Goal: Book appointment/travel/reservation

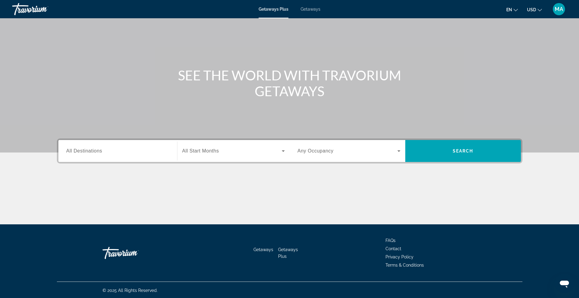
scroll to position [31, 0]
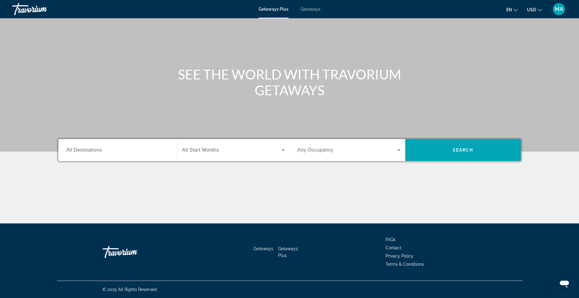
click at [130, 144] on div "Search widget" at bounding box center [117, 149] width 103 height 17
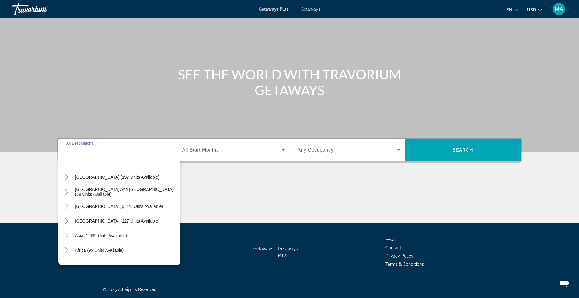
scroll to position [99, 0]
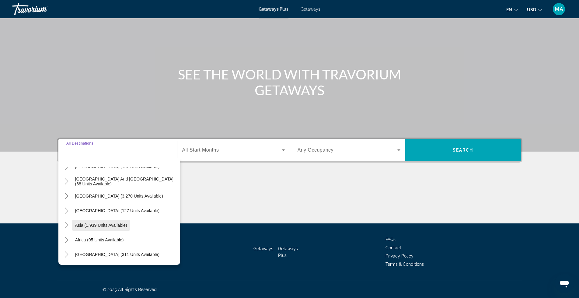
click at [102, 227] on span "Asia (1,939 units available)" at bounding box center [101, 225] width 52 height 5
type input "**********"
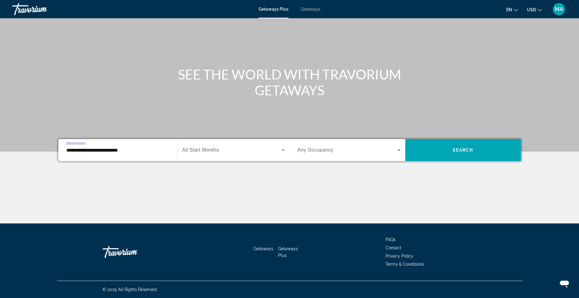
click at [284, 150] on icon "Search widget" at bounding box center [283, 150] width 3 height 2
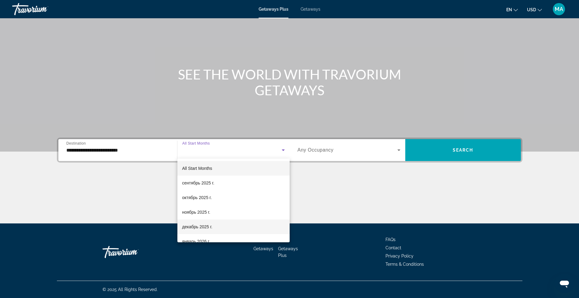
click at [207, 224] on span "декабрь 2025 г." at bounding box center [197, 226] width 30 height 7
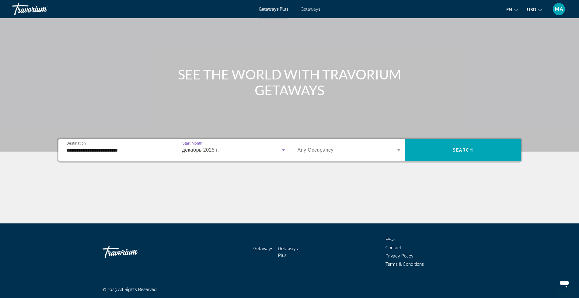
click at [397, 149] on icon "Search widget" at bounding box center [398, 149] width 7 height 7
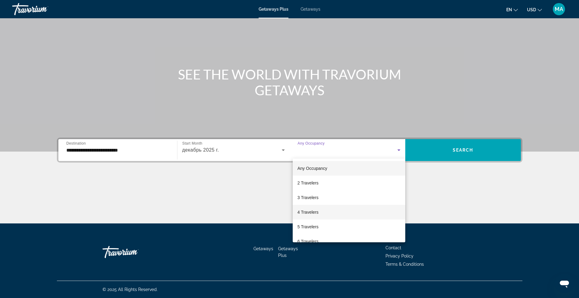
click at [315, 212] on span "4 Travelers" at bounding box center [307, 211] width 21 height 7
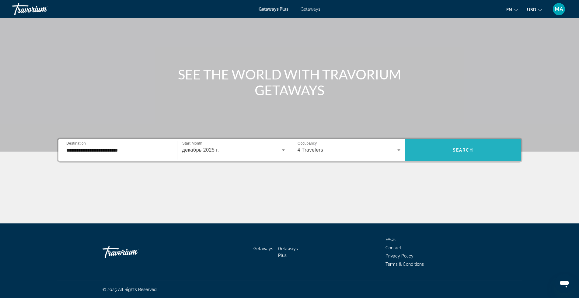
click at [475, 145] on span "Search widget" at bounding box center [463, 150] width 116 height 15
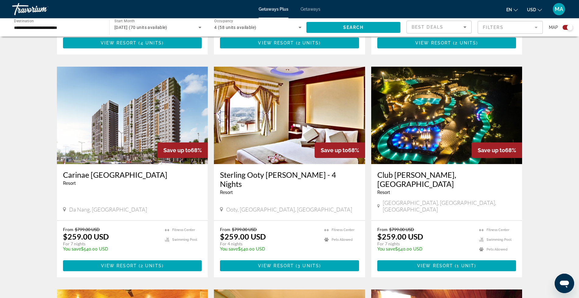
scroll to position [629, 0]
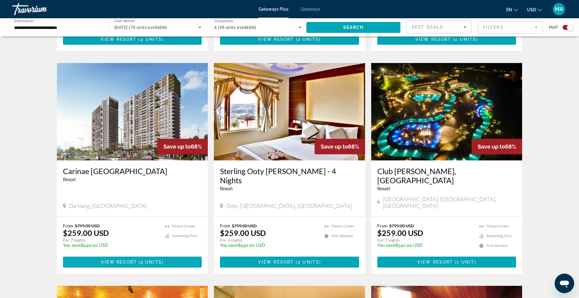
click at [109, 259] on span "View Resort" at bounding box center [119, 261] width 36 height 5
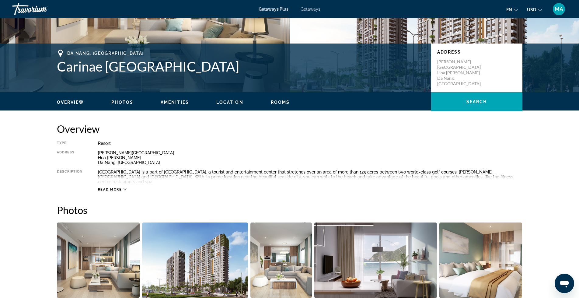
scroll to position [112, 0]
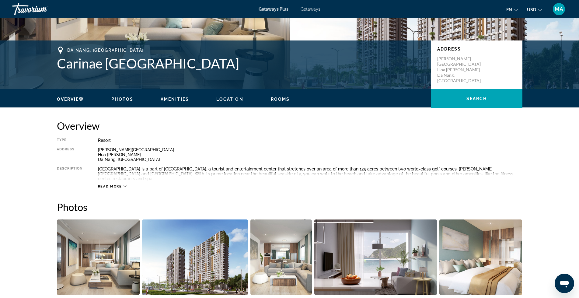
click at [107, 184] on span "Read more" at bounding box center [110, 186] width 24 height 4
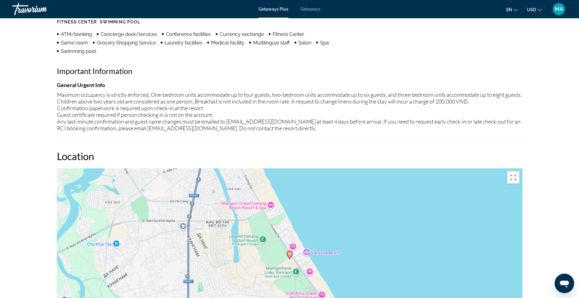
scroll to position [537, 0]
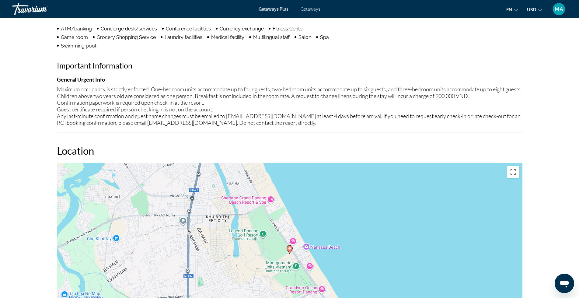
drag, startPoint x: 294, startPoint y: 119, endPoint x: 45, endPoint y: 85, distance: 250.8
click at [45, 85] on div "Overview Type Resort All-Inclusive No All-Inclusive Address [PERSON_NAME][GEOGR…" at bounding box center [290, 158] width 490 height 928
copy div "Maximum occupancy is strictly enforced. One-bedroom units accommodate up to fou…"
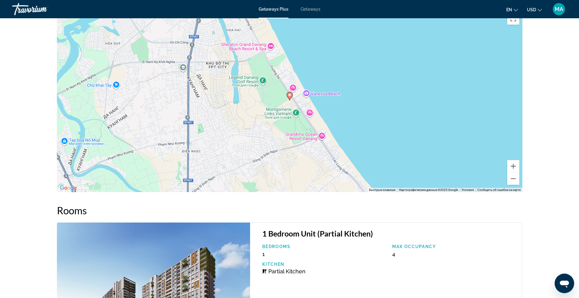
scroll to position [690, 0]
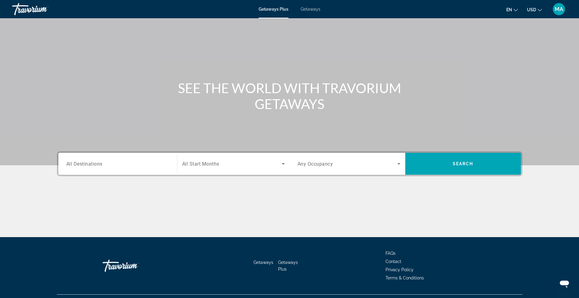
scroll to position [31, 0]
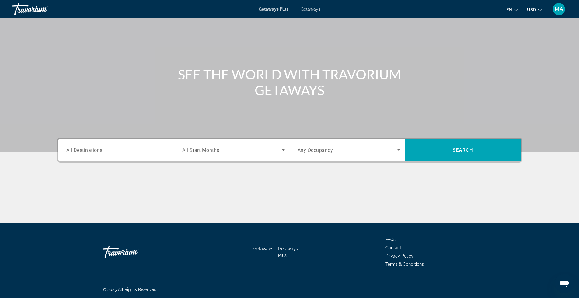
click at [283, 149] on icon "Search widget" at bounding box center [283, 150] width 3 height 2
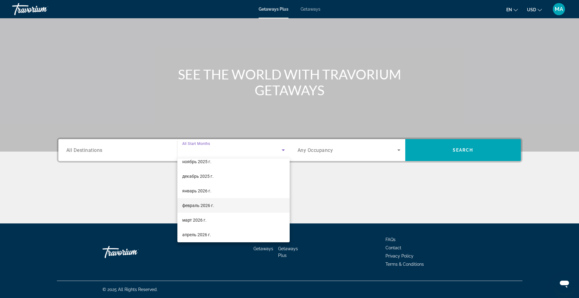
scroll to position [51, 0]
click at [203, 189] on span "январь 2026 г." at bounding box center [196, 190] width 29 height 7
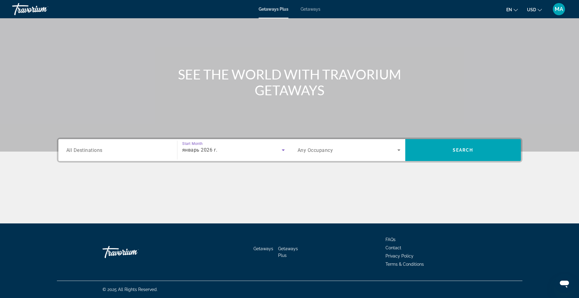
click at [398, 150] on icon "Search widget" at bounding box center [398, 150] width 3 height 2
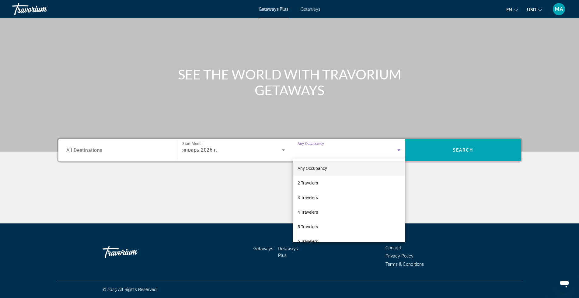
click at [280, 149] on div at bounding box center [289, 149] width 579 height 298
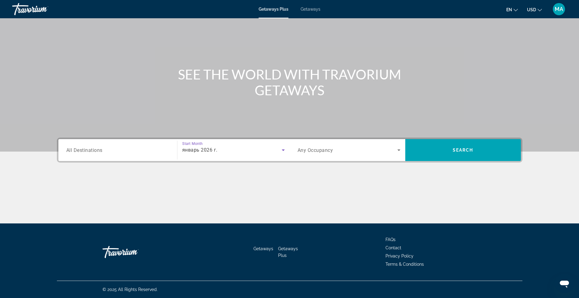
click at [282, 150] on icon "Search widget" at bounding box center [283, 150] width 3 height 2
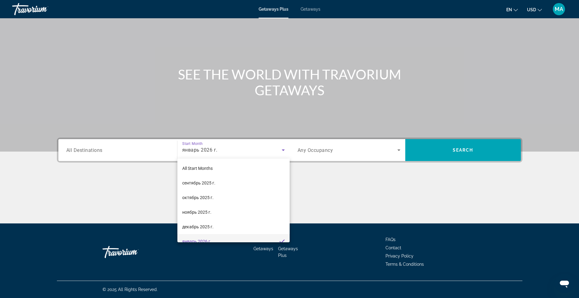
scroll to position [6, 0]
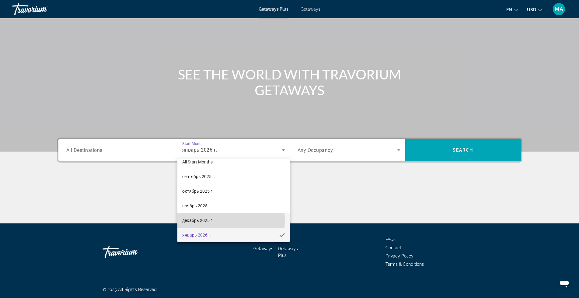
click at [204, 220] on span "декабрь 2025 г." at bounding box center [197, 220] width 31 height 7
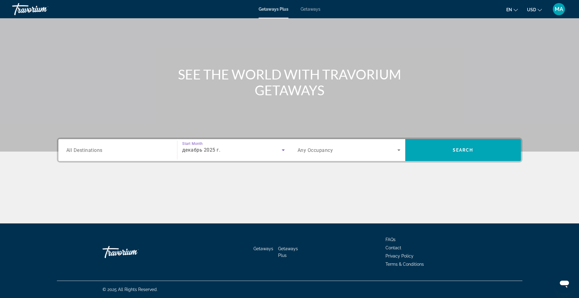
click at [397, 152] on icon "Search widget" at bounding box center [398, 149] width 7 height 7
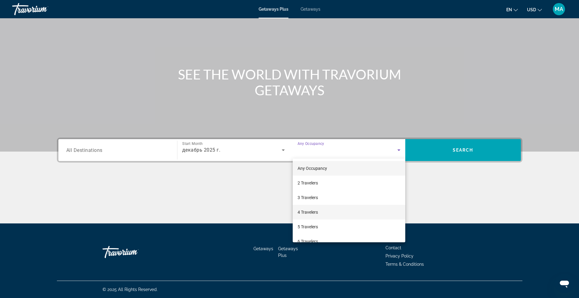
click at [314, 213] on span "4 Travelers" at bounding box center [307, 211] width 20 height 7
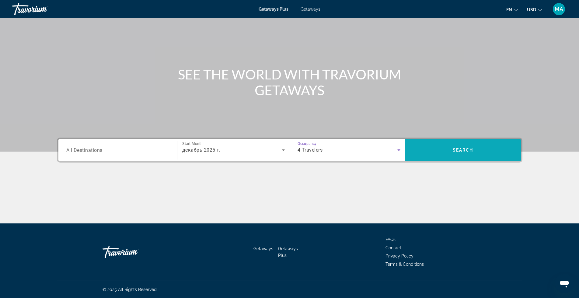
click at [458, 147] on span "Search widget" at bounding box center [463, 150] width 116 height 15
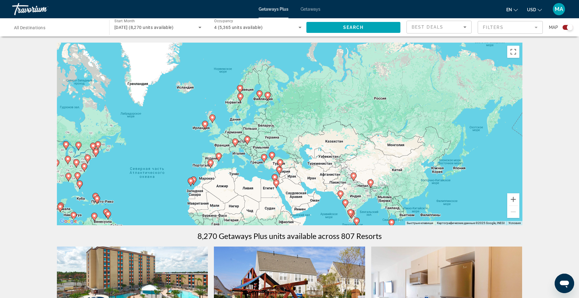
drag, startPoint x: 470, startPoint y: 157, endPoint x: 345, endPoint y: 205, distance: 133.6
click at [345, 205] on icon "Main content" at bounding box center [344, 204] width 5 height 8
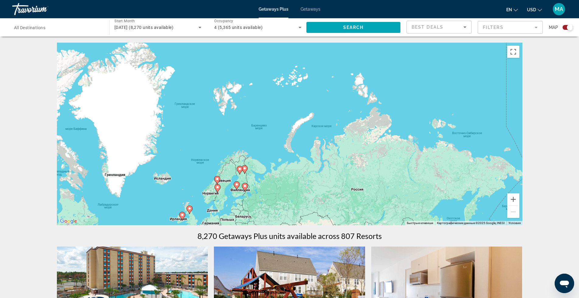
drag, startPoint x: 286, startPoint y: 104, endPoint x: 257, endPoint y: 186, distance: 86.7
click at [263, 189] on div "Чтобы активировать перетаскивание с помощью клавиатуры, нажмите Alt + Ввод. Пос…" at bounding box center [289, 134] width 465 height 183
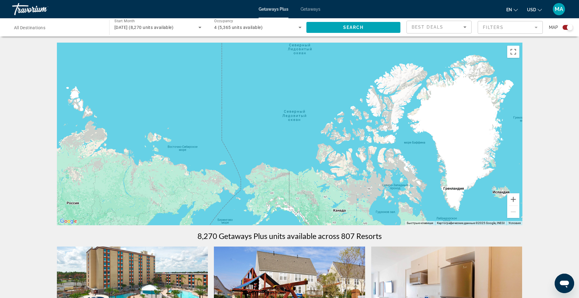
drag, startPoint x: 395, startPoint y: 137, endPoint x: 110, endPoint y: 152, distance: 285.4
click at [110, 152] on div "Чтобы активировать перетаскивание с помощью клавиатуры, нажмите Alt + Ввод. Пос…" at bounding box center [289, 134] width 465 height 183
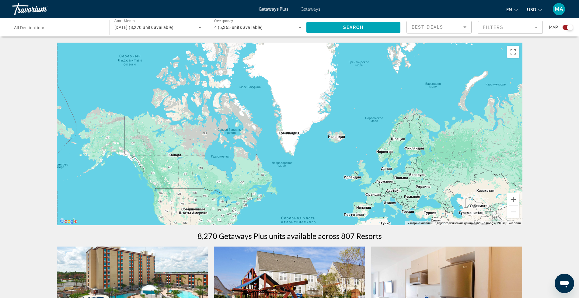
drag, startPoint x: 432, startPoint y: 176, endPoint x: 255, endPoint y: 114, distance: 187.8
click at [255, 114] on div "Main content" at bounding box center [289, 134] width 465 height 183
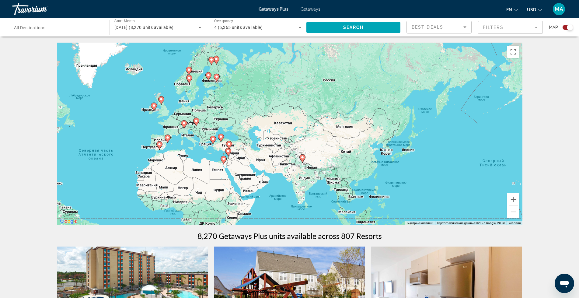
drag, startPoint x: 431, startPoint y: 186, endPoint x: 249, endPoint y: 129, distance: 190.7
click at [249, 129] on div "Чтобы активировать перетаскивание с помощью клавиатуры, нажмите Alt + Ввод. Пос…" at bounding box center [289, 134] width 465 height 183
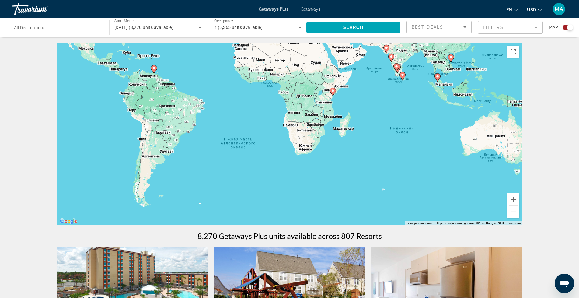
drag, startPoint x: 323, startPoint y: 149, endPoint x: 525, endPoint y: 59, distance: 221.1
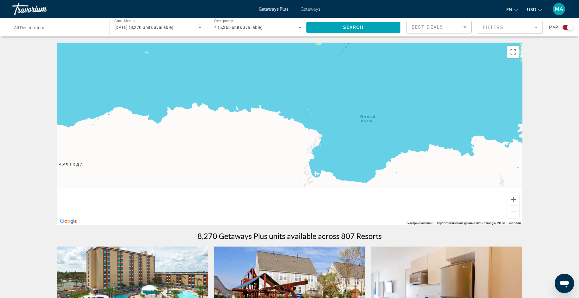
drag, startPoint x: 247, startPoint y: 191, endPoint x: 584, endPoint y: 64, distance: 359.5
click at [579, 64] on html "Skip to main content Getaways Plus Getaways en English Español Français Italian…" at bounding box center [289, 149] width 579 height 298
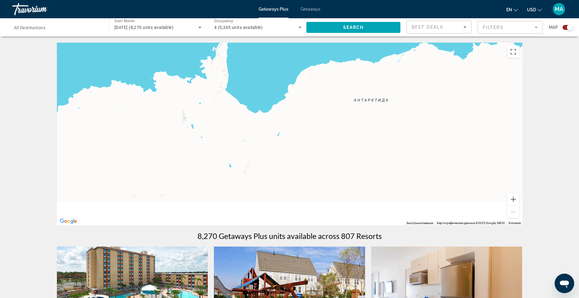
drag, startPoint x: 221, startPoint y: 187, endPoint x: 523, endPoint y: 124, distance: 308.6
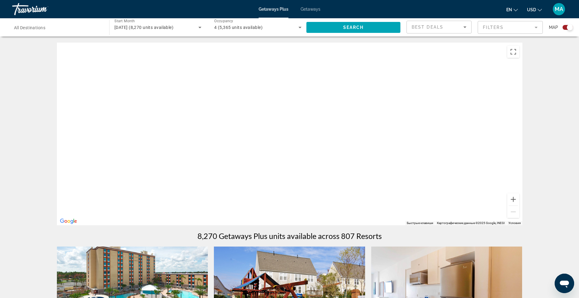
drag, startPoint x: 263, startPoint y: 186, endPoint x: 387, endPoint y: 17, distance: 209.7
click at [386, 17] on div "Skip to main content Getaways Plus Getaways en English Español Français Italian…" at bounding box center [289, 149] width 579 height 298
drag, startPoint x: 257, startPoint y: 186, endPoint x: 427, endPoint y: 62, distance: 210.0
click at [426, 62] on div "Main content" at bounding box center [289, 134] width 465 height 183
drag, startPoint x: 344, startPoint y: 177, endPoint x: 317, endPoint y: 179, distance: 26.9
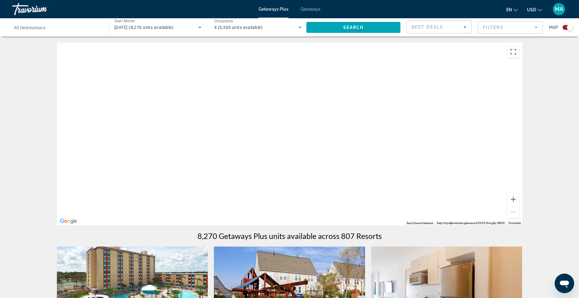
click at [314, 213] on div "Main content" at bounding box center [289, 134] width 465 height 183
drag, startPoint x: 321, startPoint y: 148, endPoint x: 465, endPoint y: 99, distance: 152.4
click at [465, 97] on div "Main content" at bounding box center [289, 134] width 465 height 183
drag, startPoint x: 329, startPoint y: 117, endPoint x: 163, endPoint y: 237, distance: 205.2
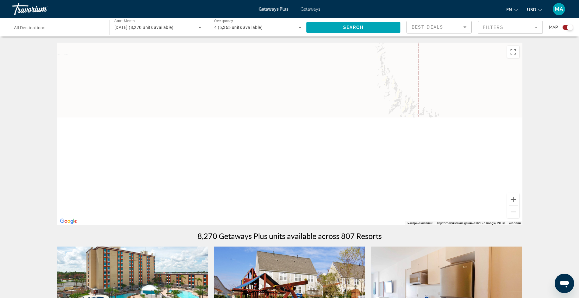
drag, startPoint x: 318, startPoint y: 133, endPoint x: 342, endPoint y: 228, distance: 98.1
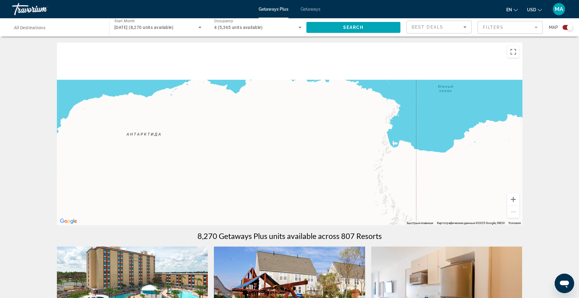
drag, startPoint x: 367, startPoint y: 126, endPoint x: 360, endPoint y: 239, distance: 112.7
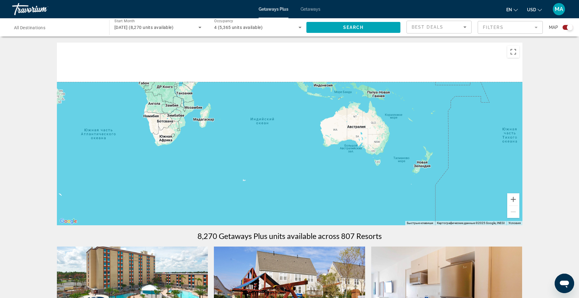
drag, startPoint x: 282, startPoint y: 156, endPoint x: 337, endPoint y: 252, distance: 110.5
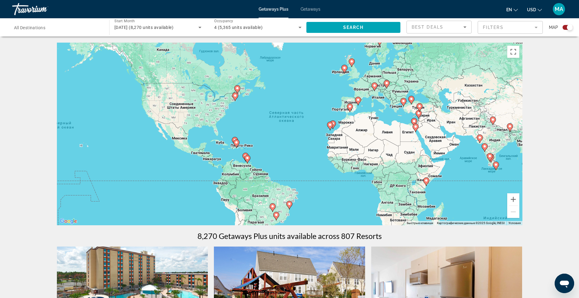
drag, startPoint x: 231, startPoint y: 172, endPoint x: 391, endPoint y: 170, distance: 160.0
click at [391, 170] on div "Чтобы активировать перетаскивание с помощью клавиатуры, нажмите Alt + Ввод. Пос…" at bounding box center [289, 134] width 465 height 183
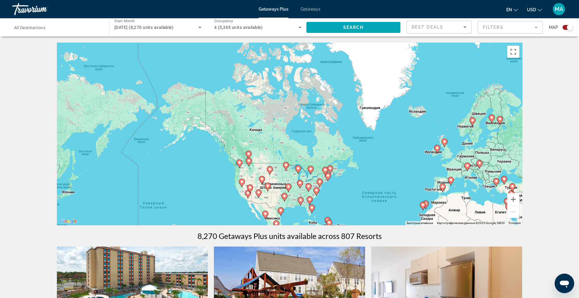
drag, startPoint x: 290, startPoint y: 165, endPoint x: 351, endPoint y: 204, distance: 72.4
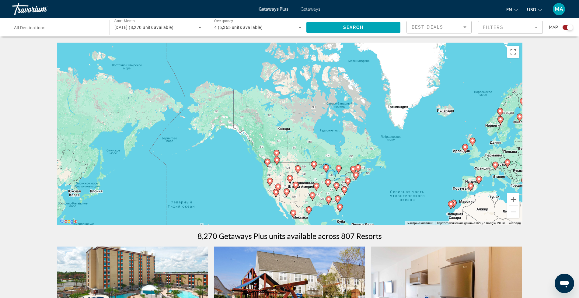
drag, startPoint x: 302, startPoint y: 130, endPoint x: 275, endPoint y: 116, distance: 30.2
click at [276, 116] on div "Чтобы активировать перетаскивание с помощью клавиатуры, нажмите Alt + Ввод. Пос…" at bounding box center [289, 134] width 465 height 183
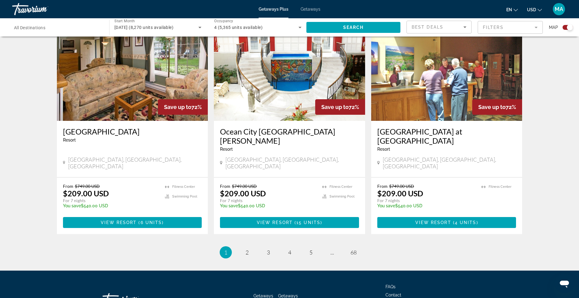
scroll to position [893, 0]
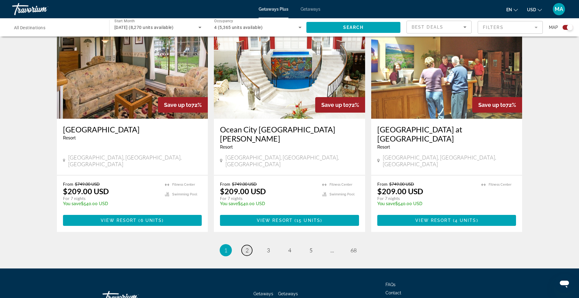
click at [246, 247] on span "2" at bounding box center [246, 250] width 3 height 7
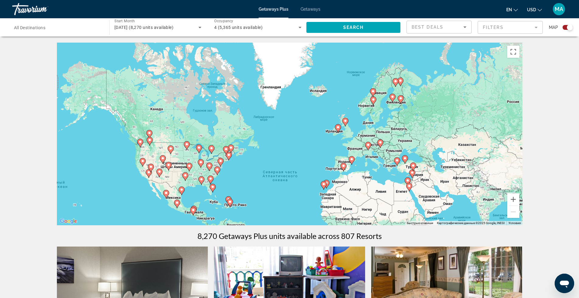
drag, startPoint x: 471, startPoint y: 198, endPoint x: 408, endPoint y: 188, distance: 64.0
click at [412, 191] on div "Чтобы активировать перетаскивание с помощью клавиатуры, нажмите Alt + Ввод. Пос…" at bounding box center [289, 134] width 465 height 183
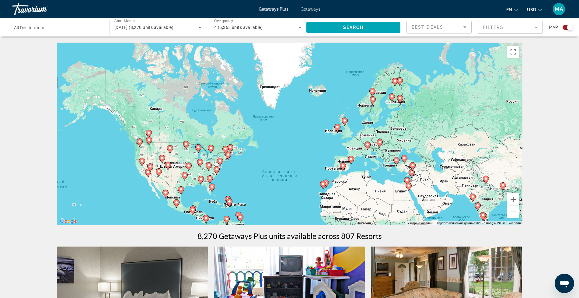
click at [408, 186] on image "Main content" at bounding box center [409, 186] width 4 height 4
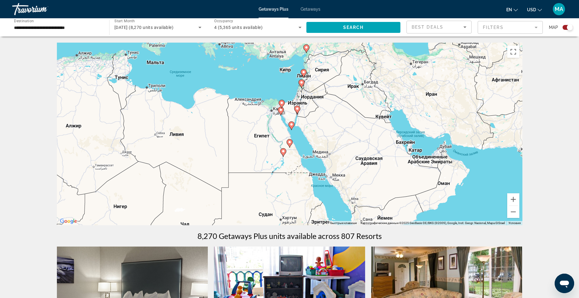
click at [303, 72] on image "Main content" at bounding box center [304, 72] width 4 height 4
type input "**********"
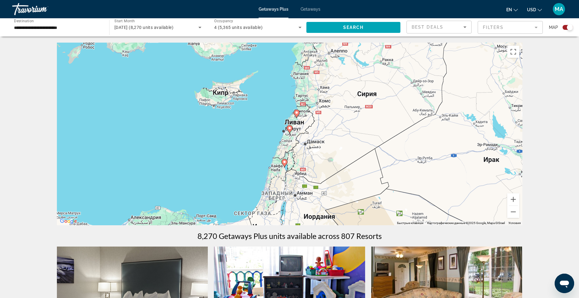
click at [290, 129] on image "Main content" at bounding box center [290, 128] width 4 height 4
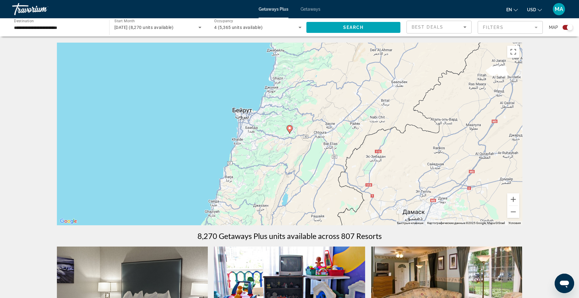
click at [290, 129] on image "Main content" at bounding box center [290, 128] width 4 height 4
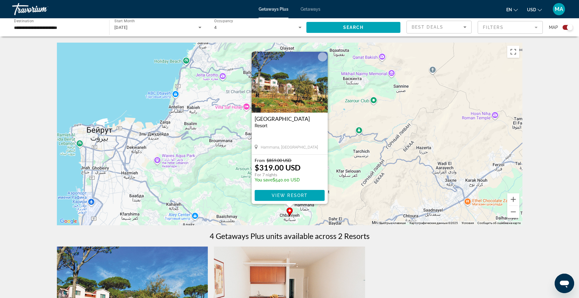
click at [321, 57] on button "Закрыть" at bounding box center [322, 56] width 9 height 9
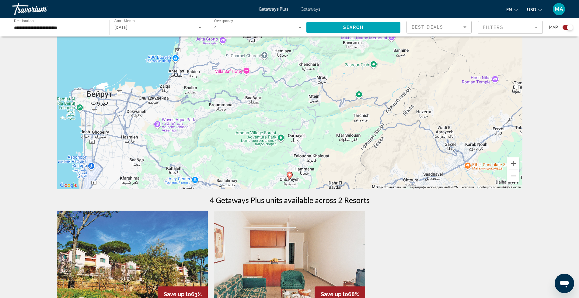
scroll to position [40, 0]
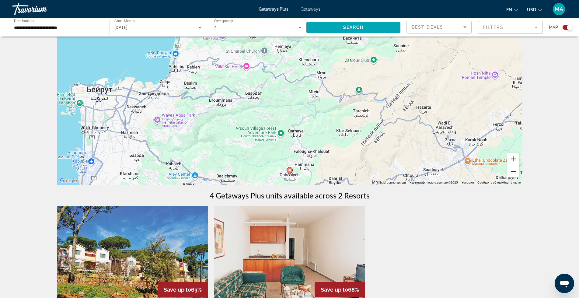
click at [516, 171] on button "Уменьшить" at bounding box center [513, 171] width 12 height 12
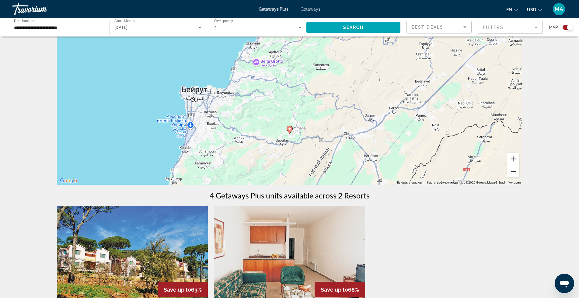
click at [516, 171] on button "Уменьшить" at bounding box center [513, 171] width 12 height 12
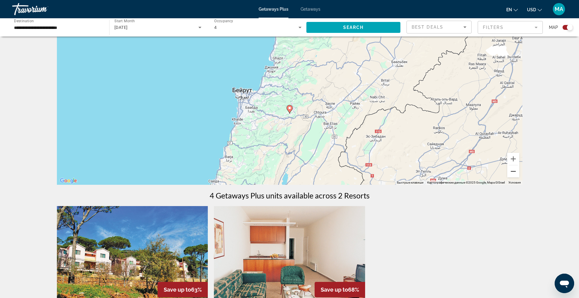
click at [516, 171] on button "Уменьшить" at bounding box center [513, 171] width 12 height 12
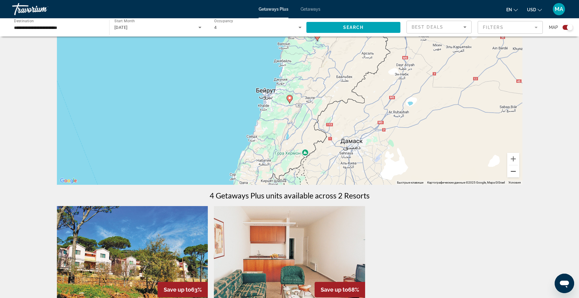
click at [516, 171] on button "Уменьшить" at bounding box center [513, 171] width 12 height 12
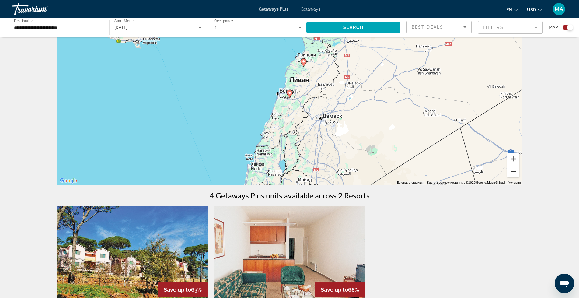
click at [516, 171] on button "Уменьшить" at bounding box center [513, 171] width 12 height 12
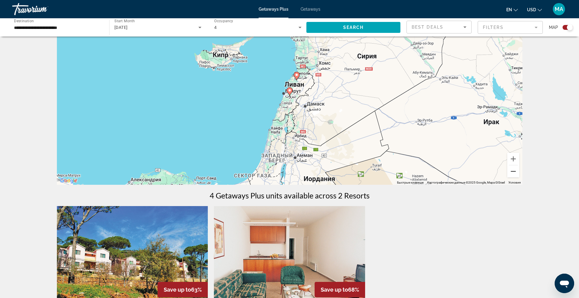
click at [516, 171] on button "Уменьшить" at bounding box center [513, 171] width 12 height 12
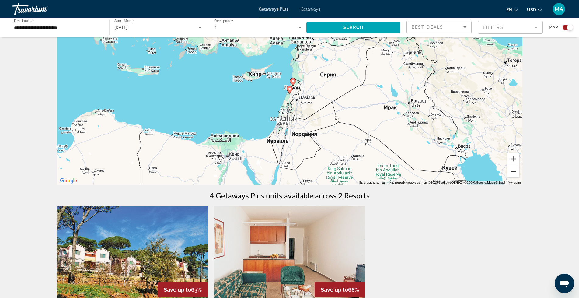
click at [516, 171] on button "Уменьшить" at bounding box center [513, 171] width 12 height 12
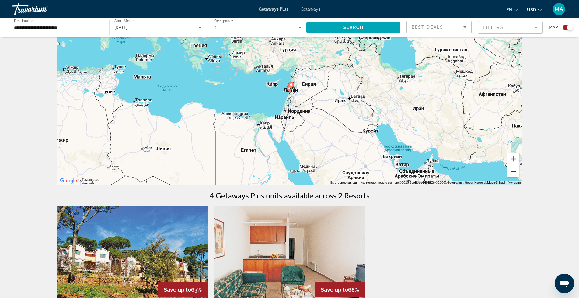
click at [516, 171] on button "Уменьшить" at bounding box center [513, 171] width 12 height 12
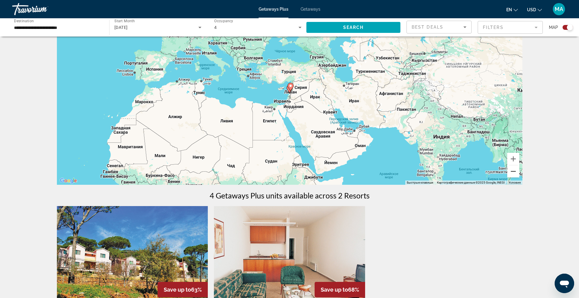
click at [516, 171] on button "Уменьшить" at bounding box center [513, 171] width 12 height 12
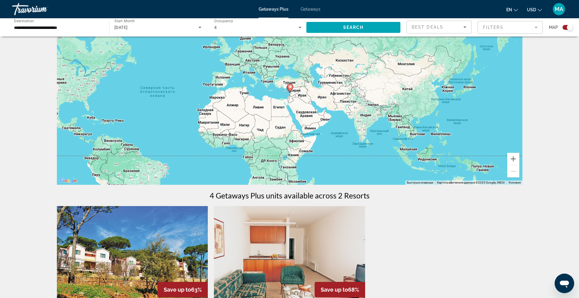
click at [274, 110] on div "Чтобы активировать перетаскивание с помощью клавиатуры, нажмите Alt + Ввод. Пос…" at bounding box center [289, 93] width 465 height 183
click at [279, 110] on div "Чтобы активировать перетаскивание с помощью клавиатуры, нажмите Alt + Ввод. Пос…" at bounding box center [289, 93] width 465 height 183
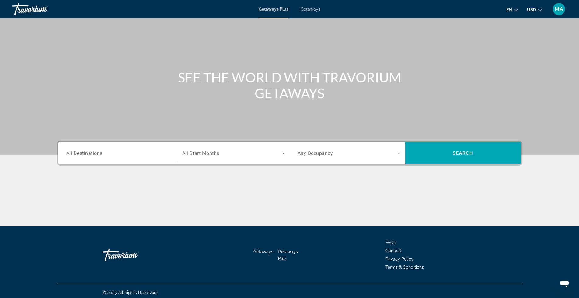
scroll to position [31, 0]
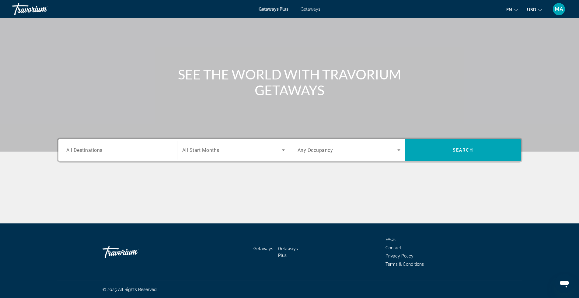
click at [160, 150] on input "Destination All Destinations" at bounding box center [117, 150] width 103 height 7
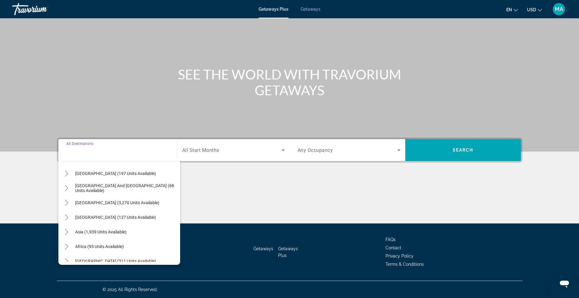
scroll to position [99, 0]
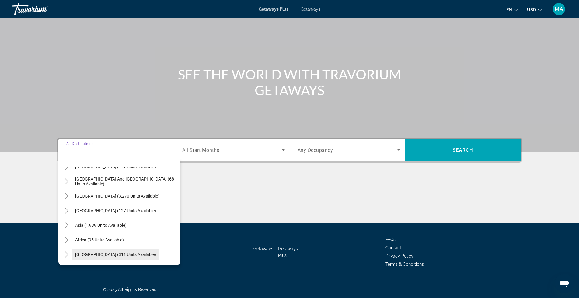
click at [98, 255] on span "[GEOGRAPHIC_DATA] (311 units available)" at bounding box center [115, 254] width 81 height 5
type input "**********"
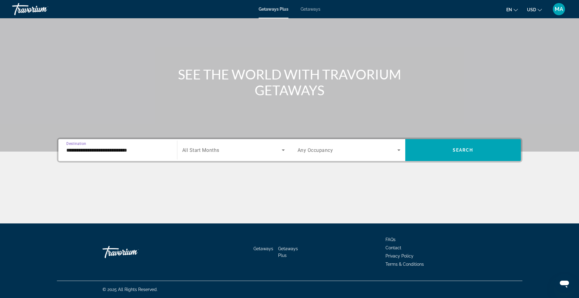
click at [278, 150] on span "Search widget" at bounding box center [231, 149] width 99 height 7
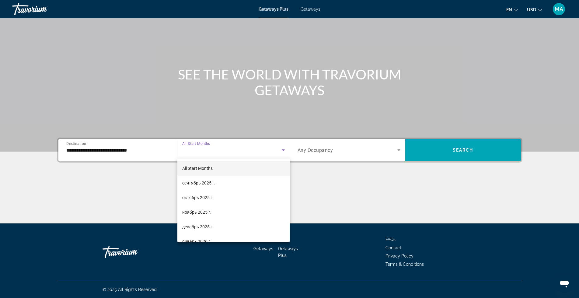
click at [278, 150] on div at bounding box center [289, 149] width 579 height 298
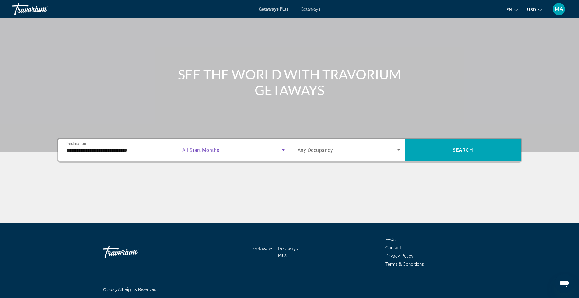
click at [278, 150] on span "Search widget" at bounding box center [231, 149] width 99 height 7
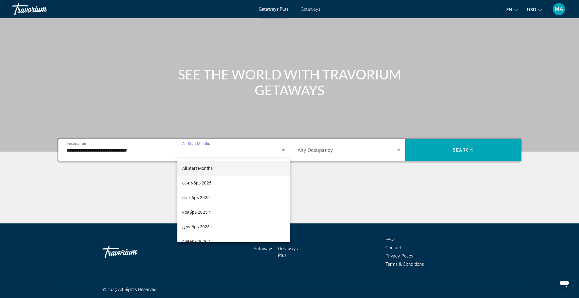
click at [278, 150] on div at bounding box center [289, 149] width 579 height 298
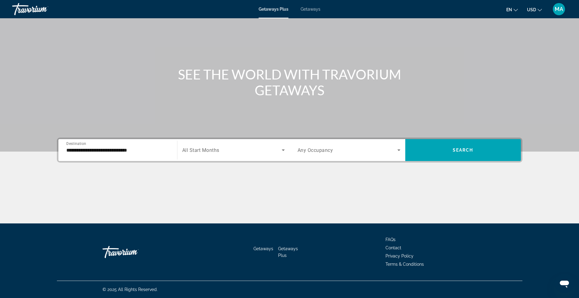
click at [278, 150] on span "Search widget" at bounding box center [231, 149] width 99 height 7
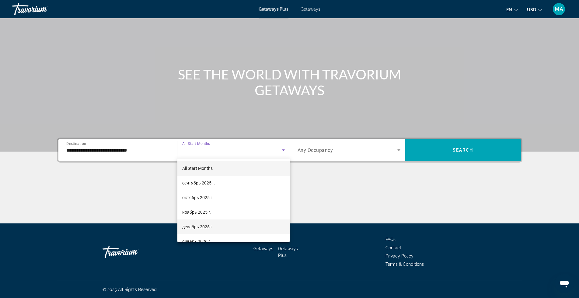
click at [205, 227] on span "декабрь 2025 г." at bounding box center [197, 226] width 31 height 7
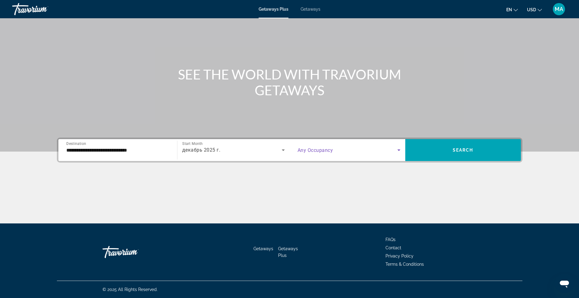
click at [398, 146] on icon "Search widget" at bounding box center [398, 149] width 7 height 7
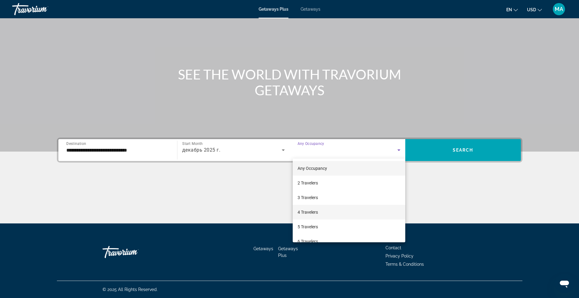
click at [301, 210] on span "4 Travelers" at bounding box center [307, 211] width 20 height 7
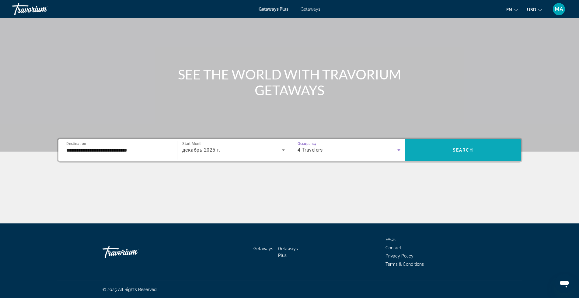
click at [480, 148] on span "Search widget" at bounding box center [463, 150] width 116 height 15
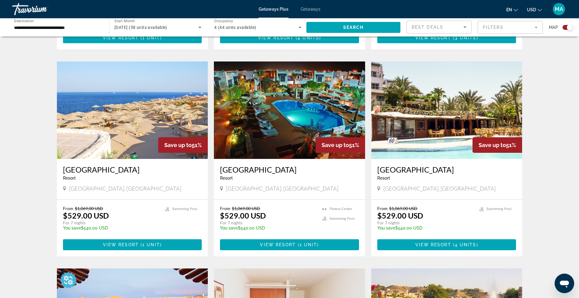
scroll to position [608, 0]
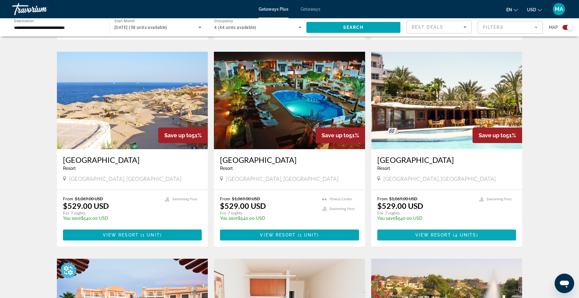
click at [433, 235] on span "View Resort" at bounding box center [433, 234] width 36 height 5
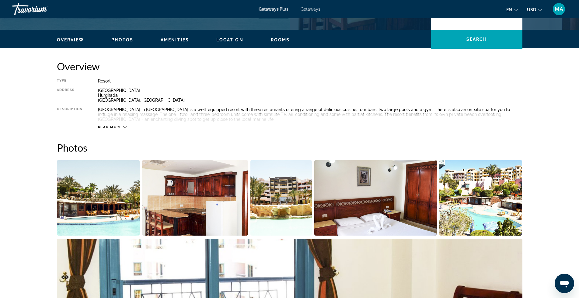
scroll to position [172, 0]
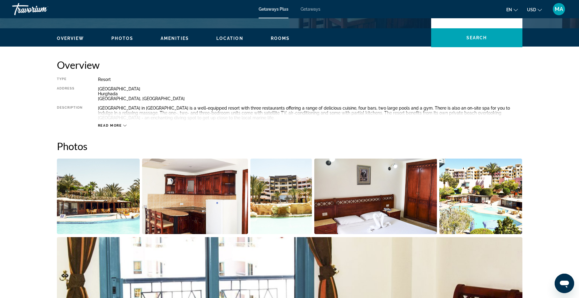
click at [104, 126] on span "Read more" at bounding box center [110, 125] width 24 height 4
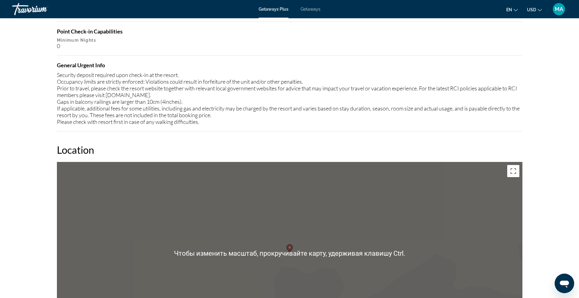
scroll to position [730, 0]
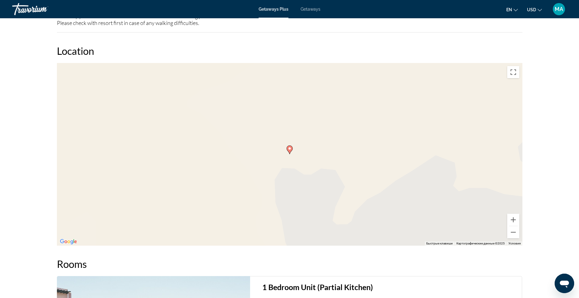
click at [288, 152] on gmp-advanced-marker "Main content" at bounding box center [290, 149] width 6 height 9
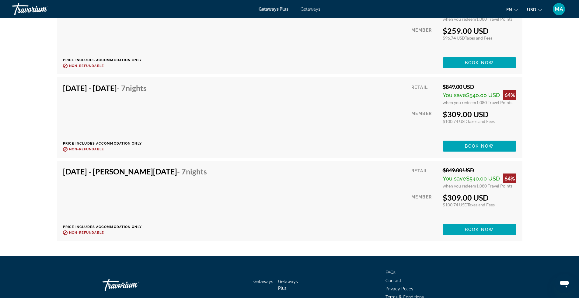
scroll to position [1247, 0]
